Goal: Task Accomplishment & Management: Use online tool/utility

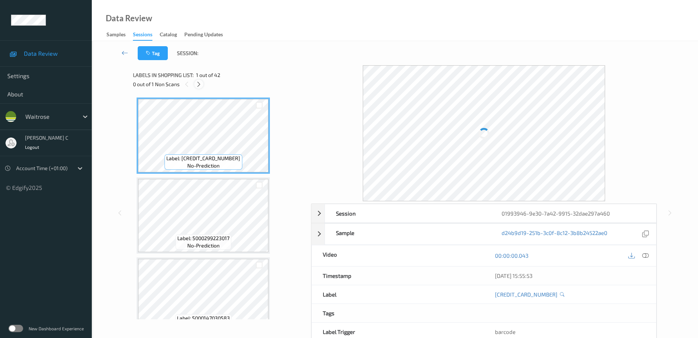
click at [200, 83] on icon at bounding box center [199, 84] width 6 height 7
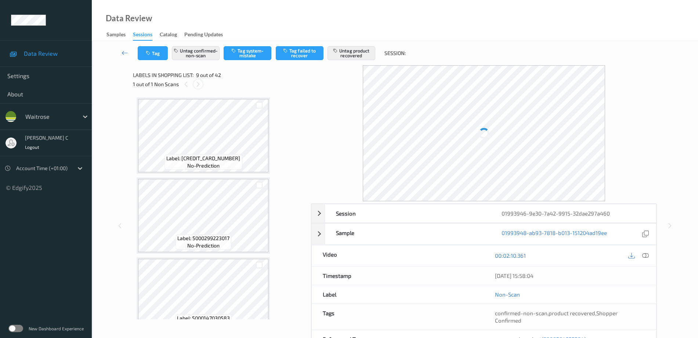
scroll to position [564, 0]
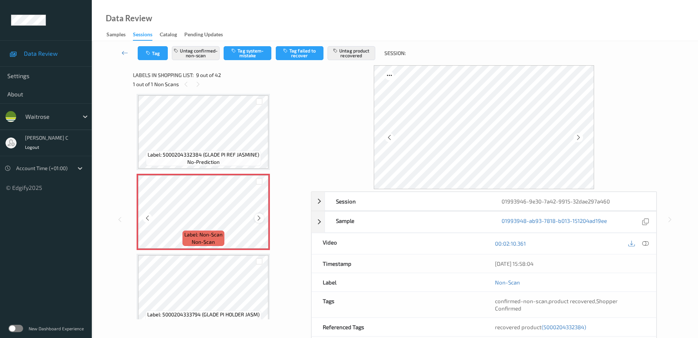
click at [261, 218] on icon at bounding box center [259, 218] width 6 height 7
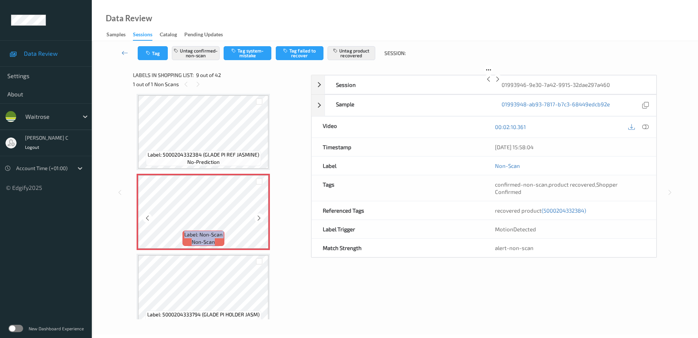
click at [261, 218] on icon at bounding box center [259, 218] width 6 height 7
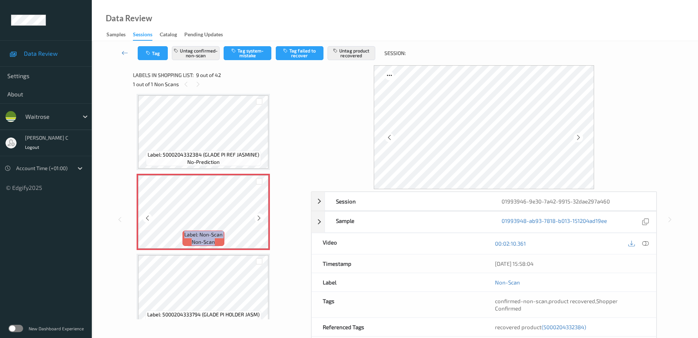
click at [261, 218] on icon at bounding box center [259, 218] width 6 height 7
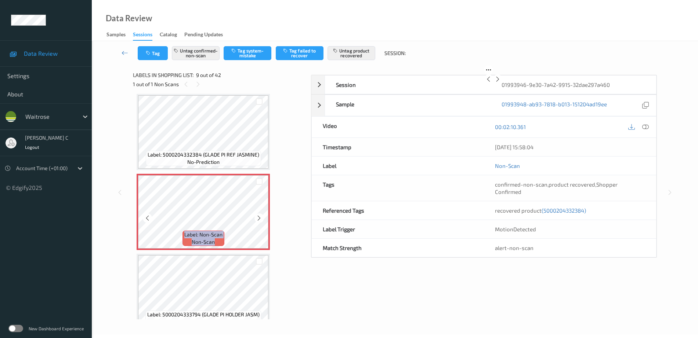
click at [261, 218] on icon at bounding box center [259, 218] width 6 height 7
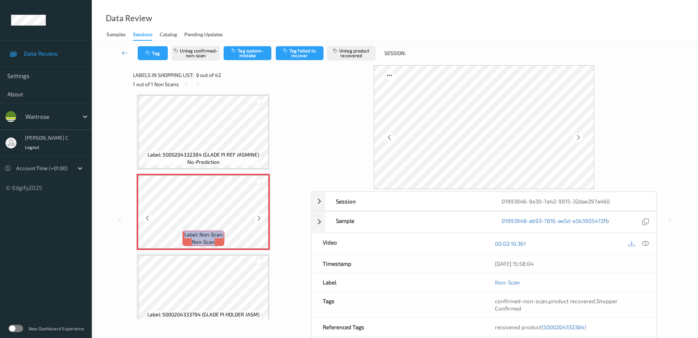
click at [261, 218] on icon at bounding box center [259, 218] width 6 height 7
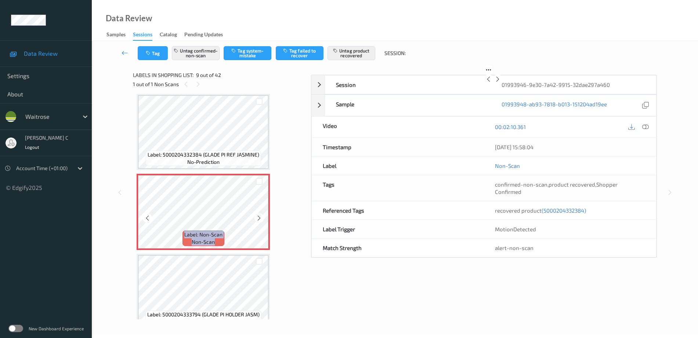
click at [261, 218] on icon at bounding box center [259, 218] width 6 height 7
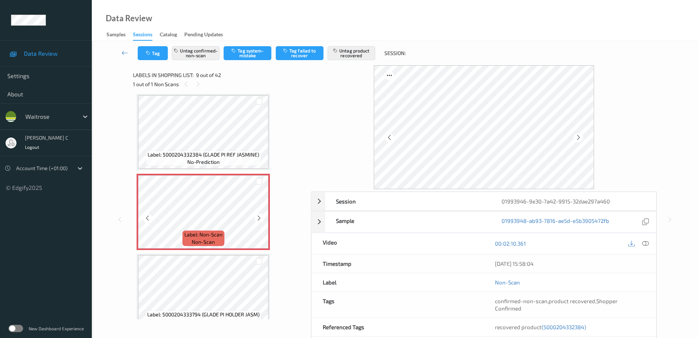
click at [261, 218] on icon at bounding box center [259, 218] width 6 height 7
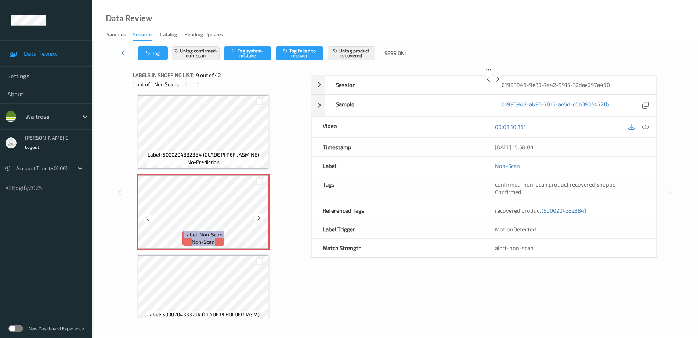
click at [261, 218] on icon at bounding box center [259, 218] width 6 height 7
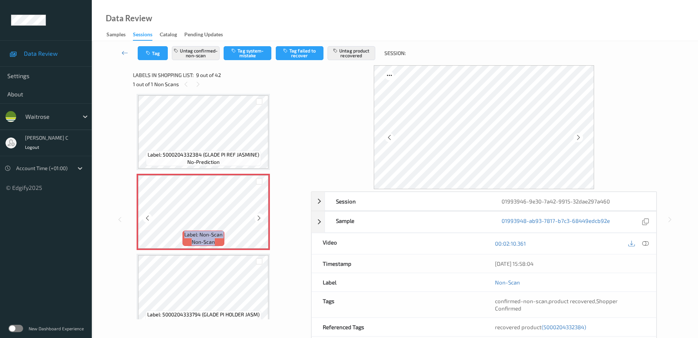
click at [261, 218] on icon at bounding box center [259, 218] width 6 height 7
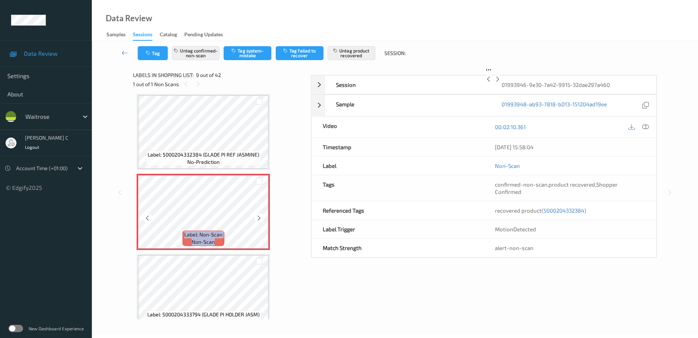
click at [261, 218] on icon at bounding box center [259, 218] width 6 height 7
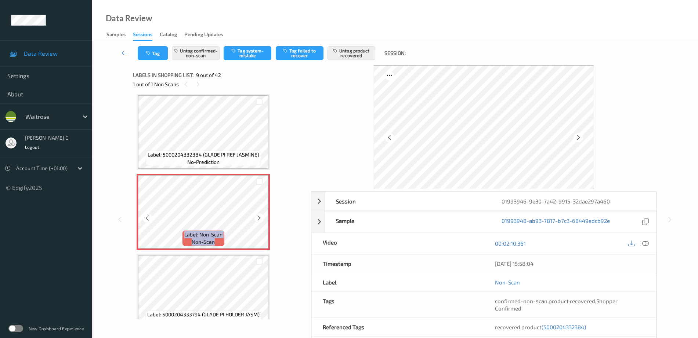
click at [261, 218] on icon at bounding box center [259, 218] width 6 height 7
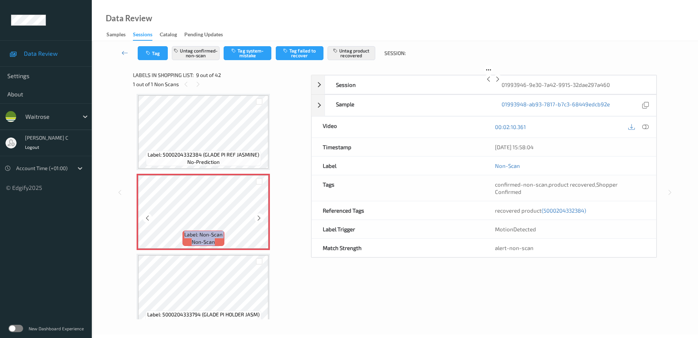
click at [261, 218] on icon at bounding box center [259, 218] width 6 height 7
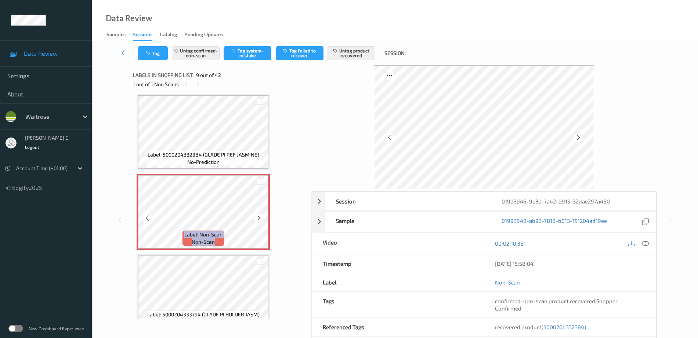
click at [261, 218] on icon at bounding box center [259, 218] width 6 height 7
click at [236, 159] on div "Label: 5000204332384 (GLADE PI REF JASMINE) no-prediction" at bounding box center [203, 158] width 115 height 15
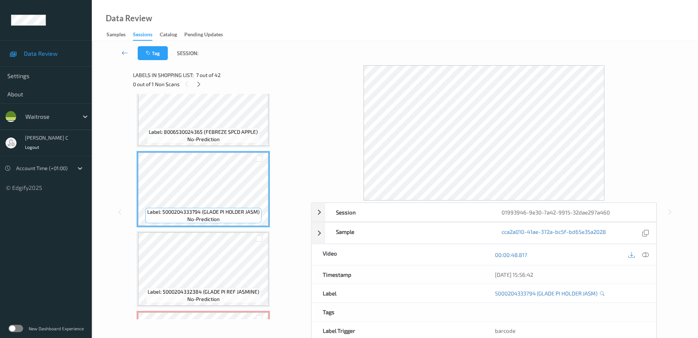
scroll to position [426, 0]
click at [229, 131] on span "Label: 8006530024365 (FEBREZE SPCD APPLE)" at bounding box center [203, 132] width 109 height 7
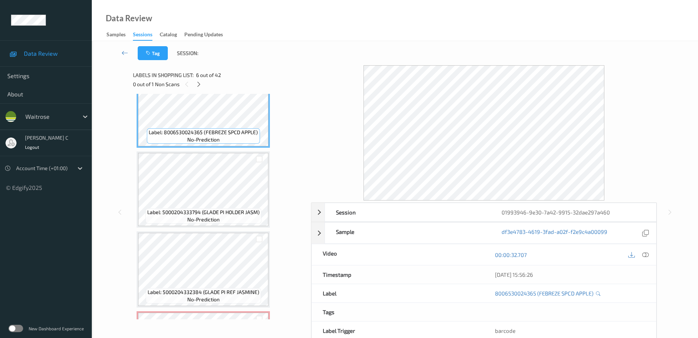
click at [642, 254] on div at bounding box center [646, 255] width 10 height 10
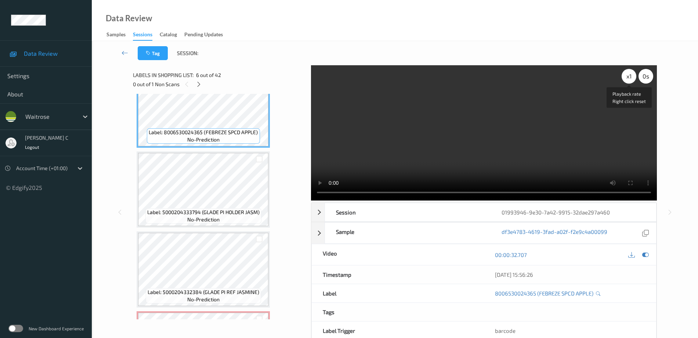
click at [627, 80] on div "x 1" at bounding box center [628, 76] width 15 height 15
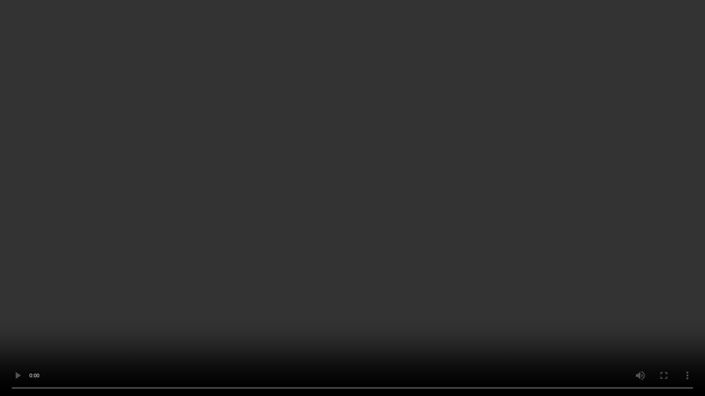
click at [402, 194] on video at bounding box center [352, 198] width 705 height 396
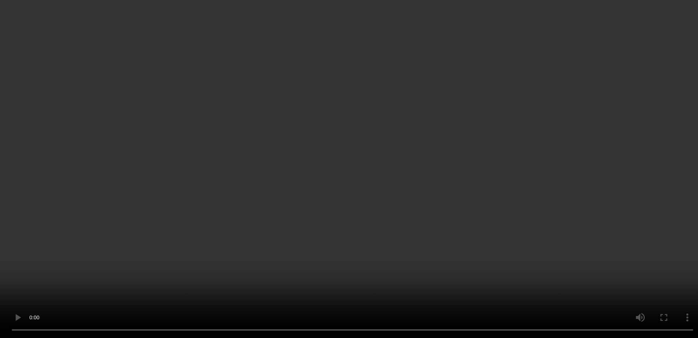
scroll to position [610, 0]
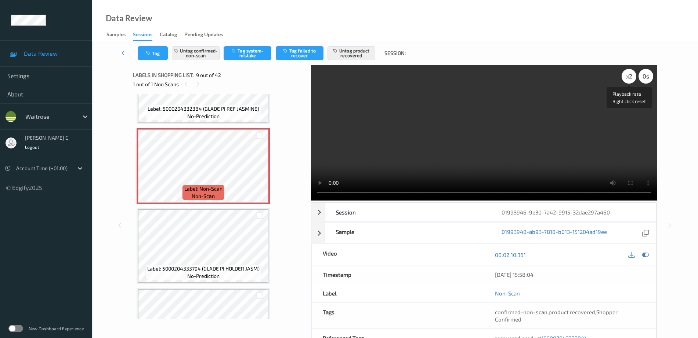
click at [630, 72] on div "x 2" at bounding box center [628, 76] width 15 height 15
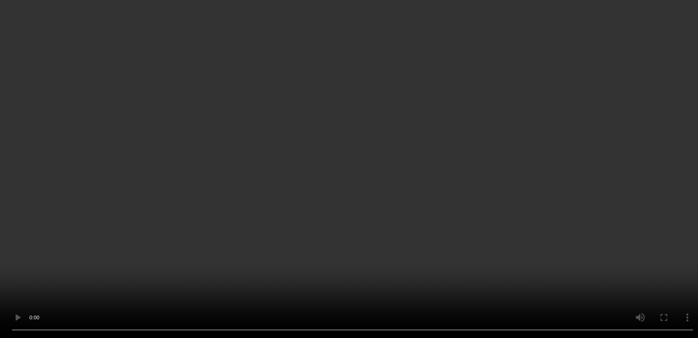
scroll to position [656, 0]
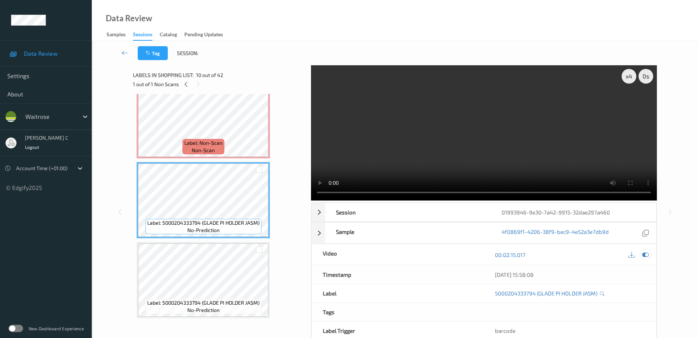
click at [645, 256] on icon at bounding box center [645, 255] width 7 height 7
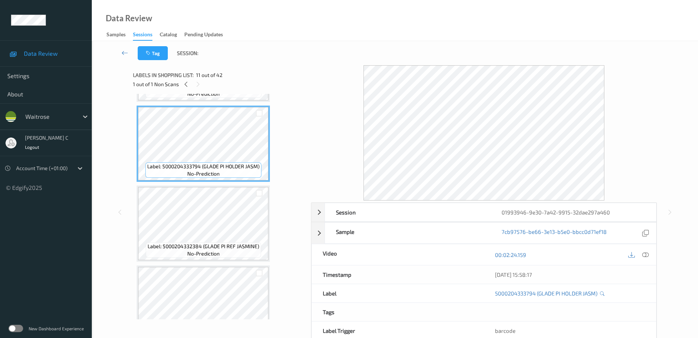
scroll to position [793, 0]
click at [235, 243] on span "Label: 5000204332384 (GLADE PI REF JASMINE)" at bounding box center [204, 245] width 112 height 7
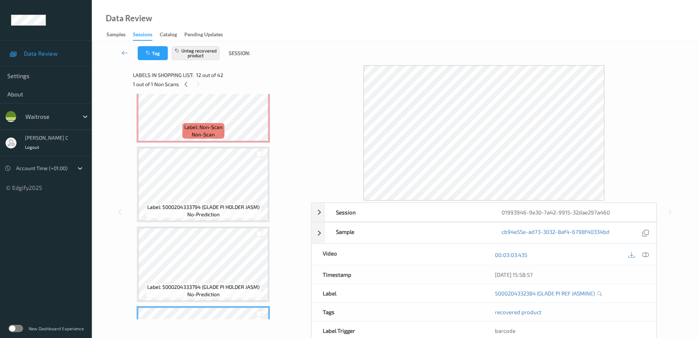
scroll to position [656, 0]
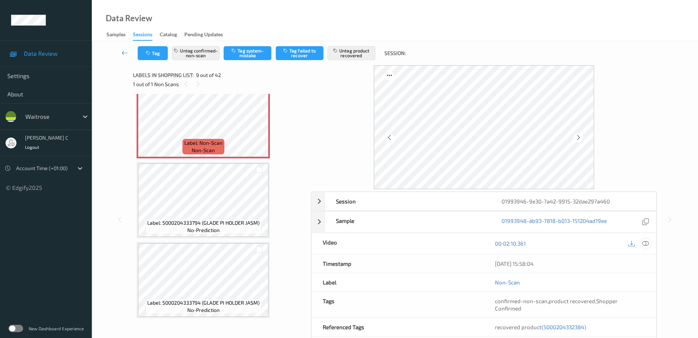
click at [648, 244] on icon at bounding box center [645, 243] width 7 height 7
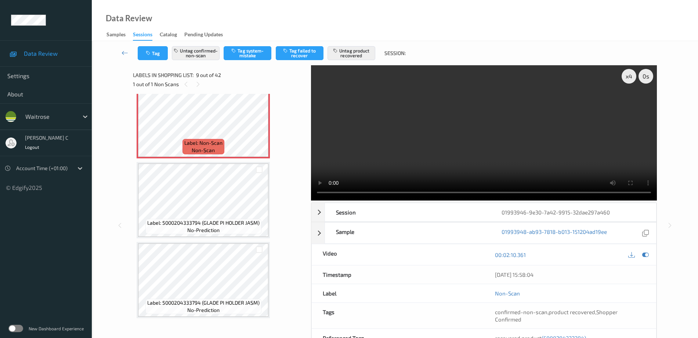
click at [634, 102] on video at bounding box center [484, 132] width 346 height 135
click at [627, 83] on div "x 4" at bounding box center [628, 76] width 15 height 15
click at [626, 77] on div "x 8" at bounding box center [628, 76] width 15 height 15
click at [626, 77] on div "x 1" at bounding box center [628, 76] width 15 height 15
click at [626, 77] on div "x 2" at bounding box center [628, 76] width 15 height 15
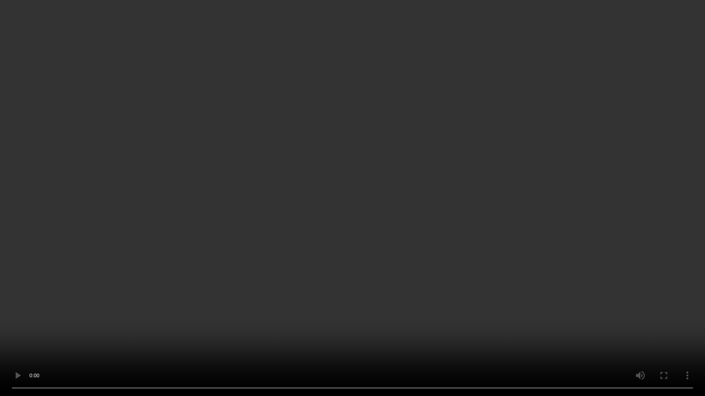
click at [518, 294] on video at bounding box center [352, 198] width 705 height 396
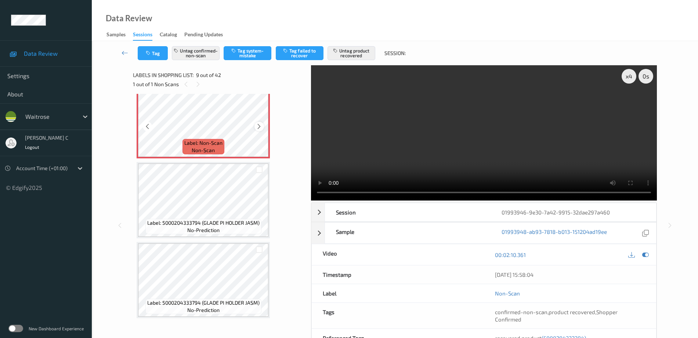
click at [261, 130] on icon at bounding box center [259, 126] width 6 height 7
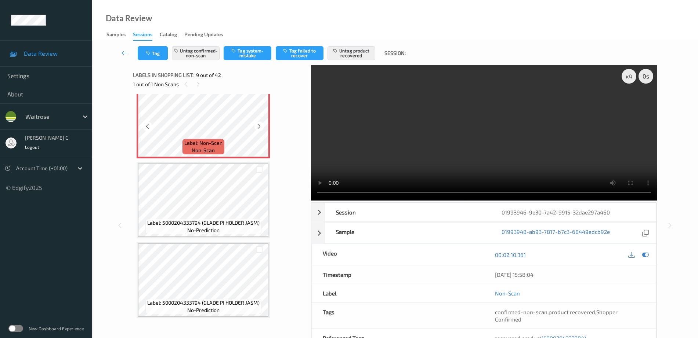
click at [261, 130] on icon at bounding box center [259, 126] width 6 height 7
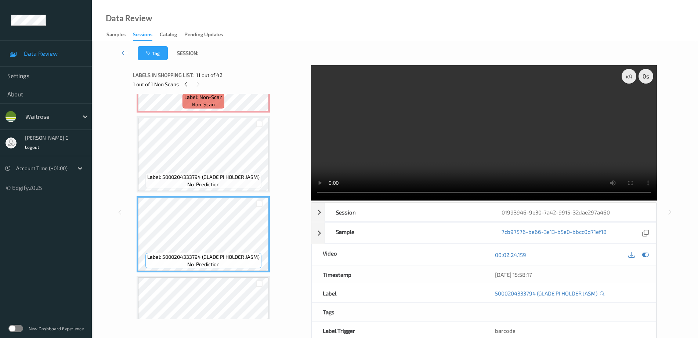
scroll to position [747, 0]
